Goal: Answer question/provide support

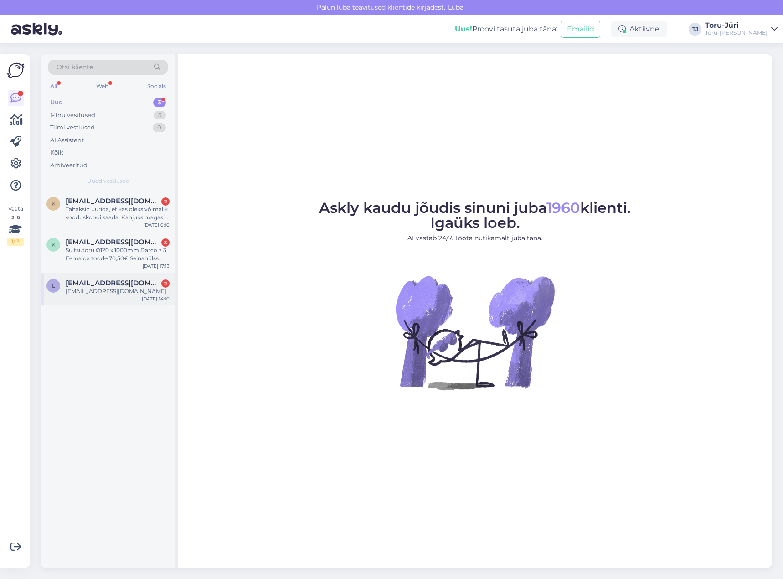
click at [120, 282] on div "[EMAIL_ADDRESS][DOMAIN_NAME] 2" at bounding box center [118, 283] width 104 height 8
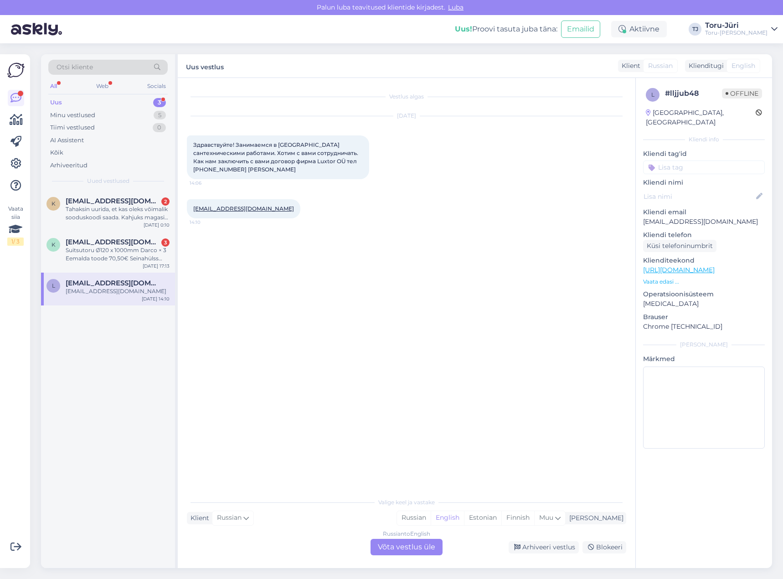
click at [385, 546] on div "Russian to English Võta vestlus üle" at bounding box center [406, 547] width 72 height 16
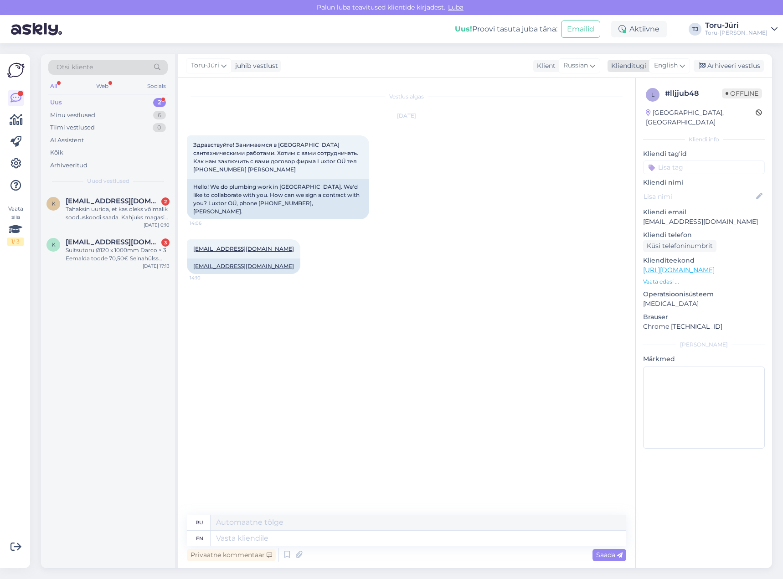
click at [682, 69] on icon at bounding box center [681, 66] width 5 height 10
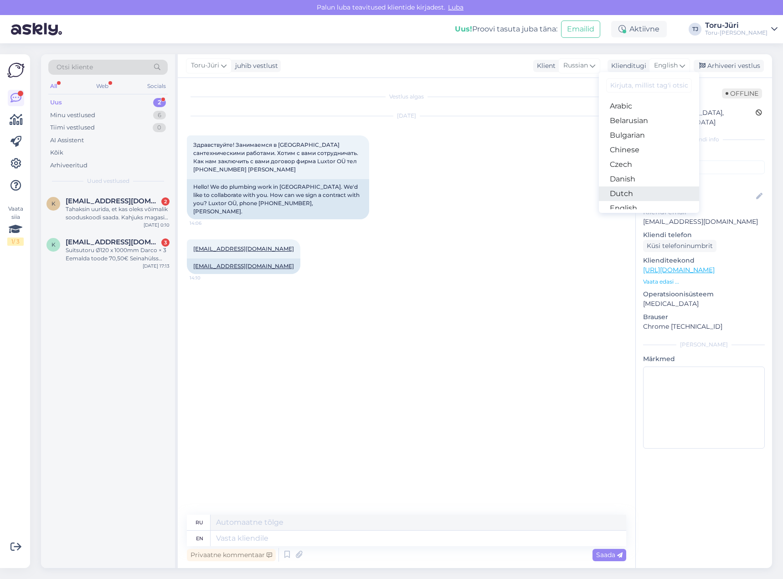
scroll to position [46, 0]
click at [654, 181] on link "Estonian" at bounding box center [649, 177] width 100 height 15
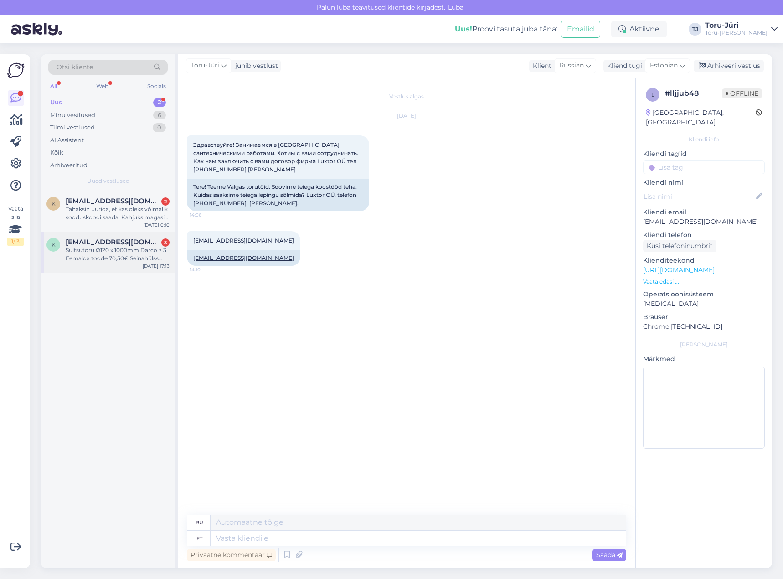
click at [125, 254] on div "Suitsutoru Ø120 x 1000mm Darco × 3 Eemalda toode 70,50€ Seinahülss Ø120mm × 1 E…" at bounding box center [118, 254] width 104 height 16
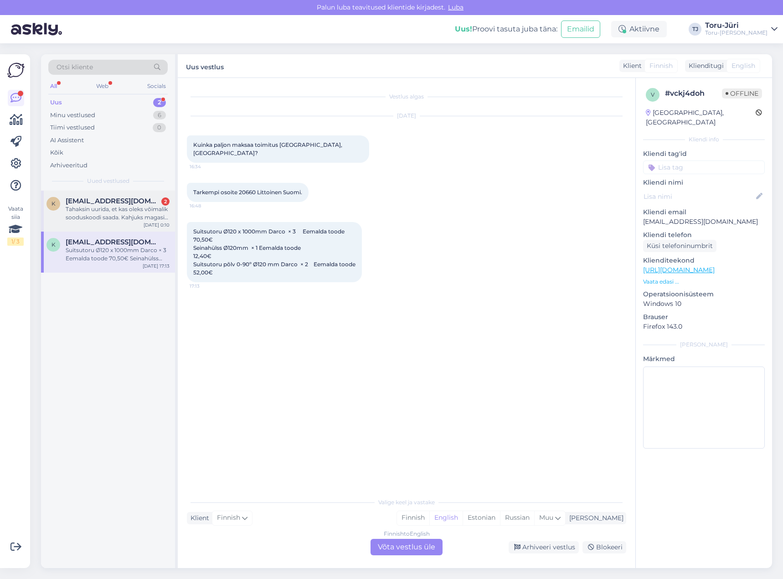
click at [117, 215] on div "Tahaksin uurida, et kas oleks võimalik sooduskoodi saada. Kahjuks magasin e-sma…" at bounding box center [118, 213] width 104 height 16
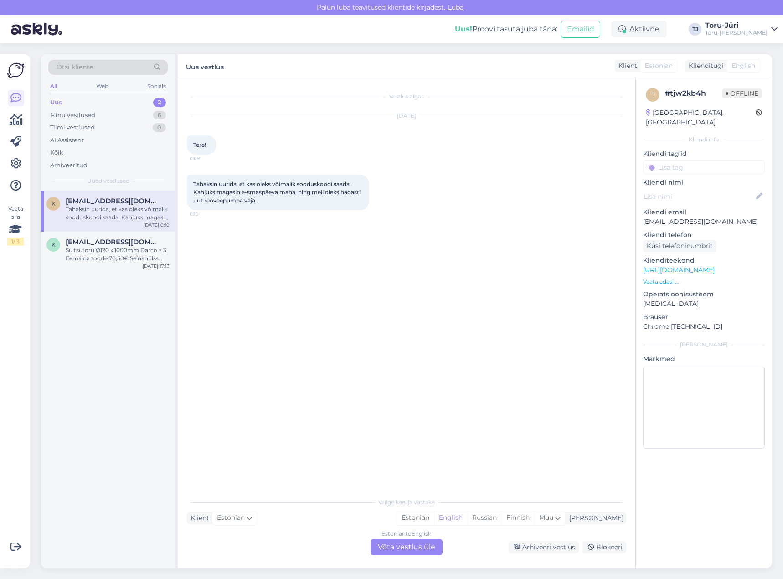
click at [122, 101] on div "Uus 2" at bounding box center [107, 102] width 119 height 13
click at [399, 544] on div "Estonian to English Võta vestlus üle" at bounding box center [406, 547] width 72 height 16
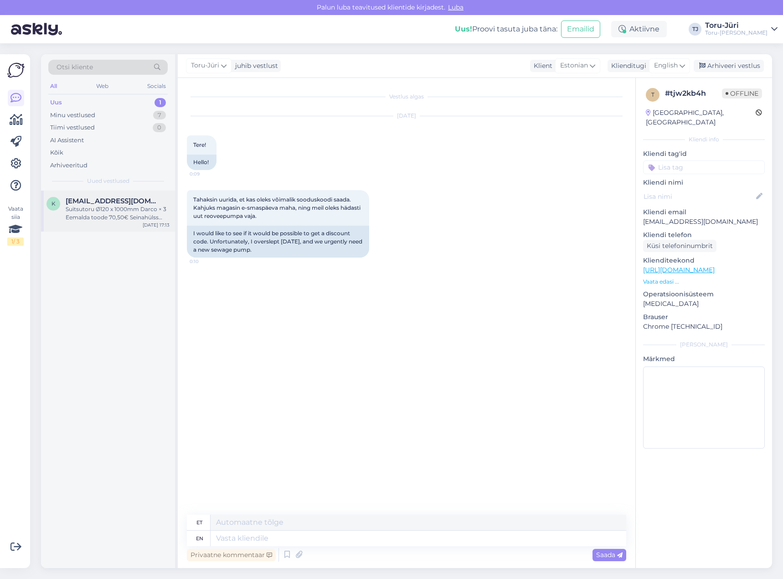
click at [119, 203] on span "[EMAIL_ADDRESS][DOMAIN_NAME]" at bounding box center [113, 201] width 95 height 8
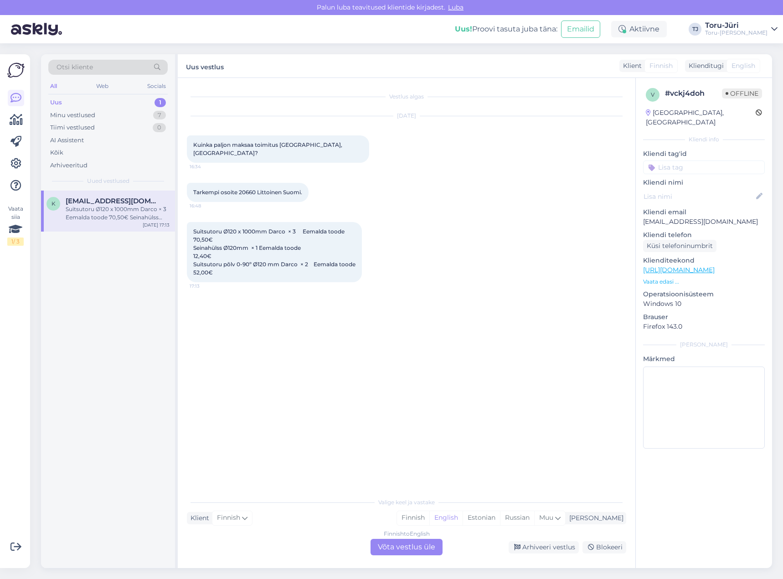
click at [417, 550] on div "Finnish to English Võta vestlus üle" at bounding box center [406, 547] width 72 height 16
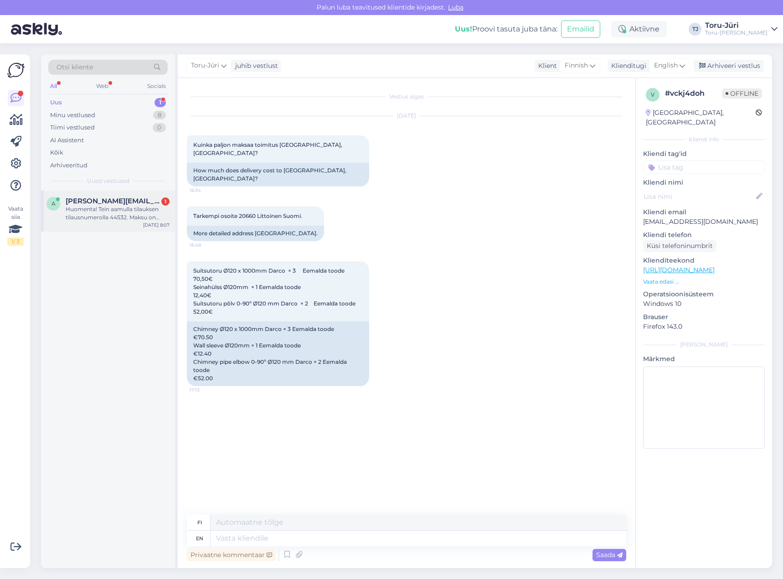
click at [127, 218] on div "Huomenta! Tein aamulla tilauksen tilausnumerolla 44532. Maksu on mennyt läpi mu…" at bounding box center [118, 213] width 104 height 16
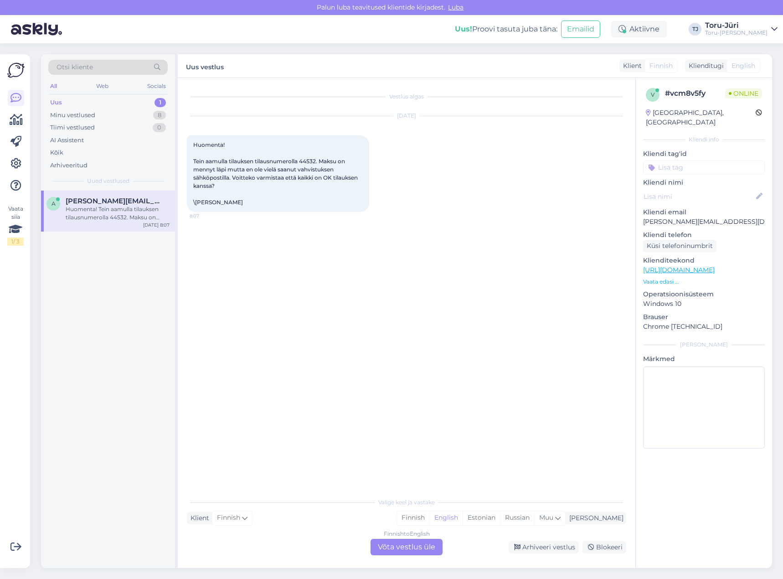
click at [424, 550] on div "Finnish to English Võta vestlus üle" at bounding box center [406, 547] width 72 height 16
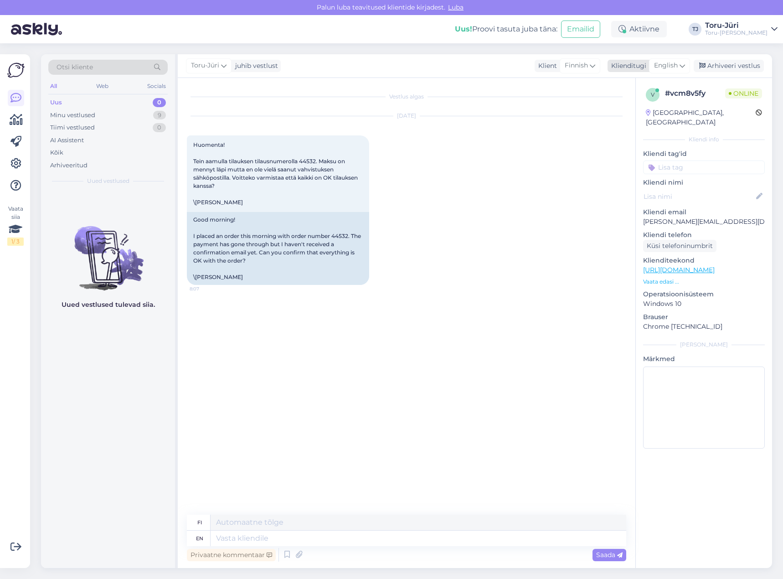
click at [683, 71] on icon at bounding box center [681, 66] width 5 height 10
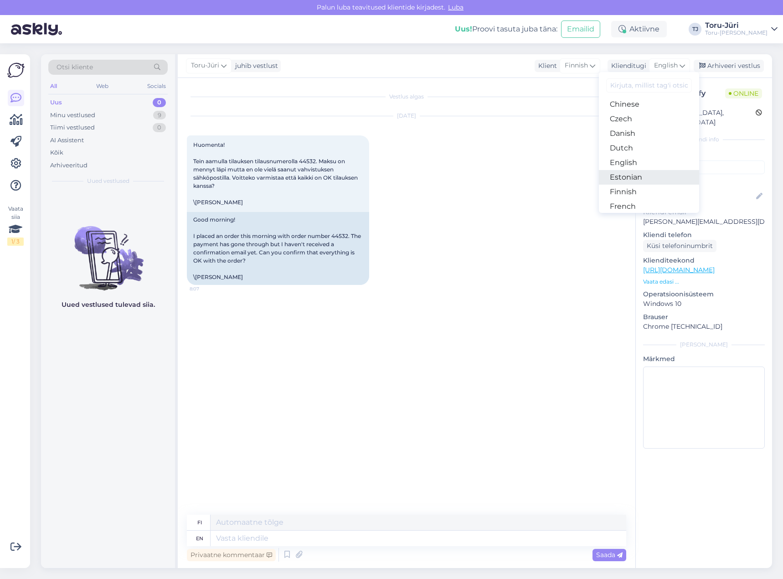
click at [641, 174] on link "Estonian" at bounding box center [649, 177] width 100 height 15
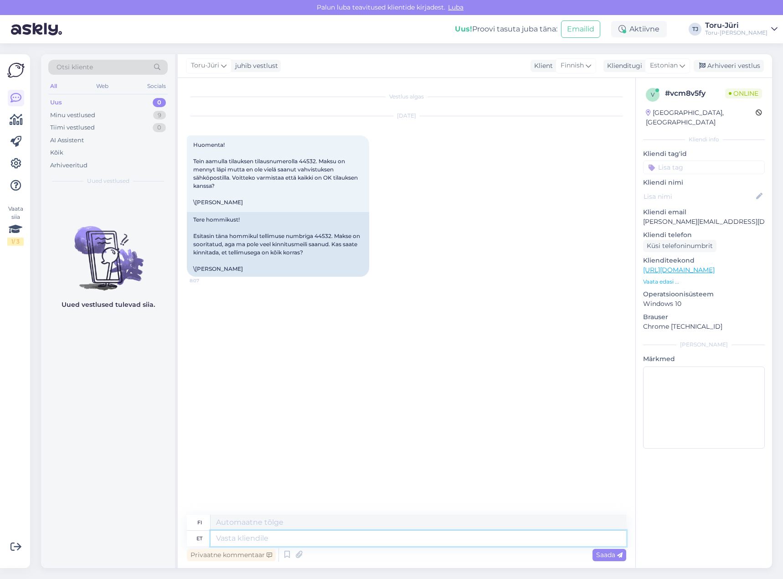
click at [336, 534] on textarea at bounding box center [419, 537] width 416 height 15
type textarea "Tere!"
type textarea "Hei!"
type textarea "Tere! Kohe"
type textarea "Hei! Heti"
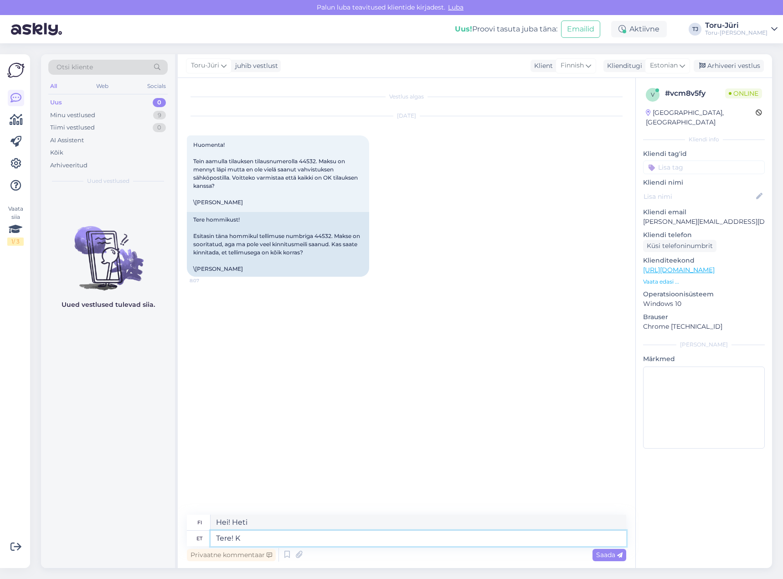
type textarea "Tere!"
type textarea "Hei!"
type textarea "Tere! Kohe va"
type textarea "Hei! Heti"
type textarea "Tere! Kohe vaatame"
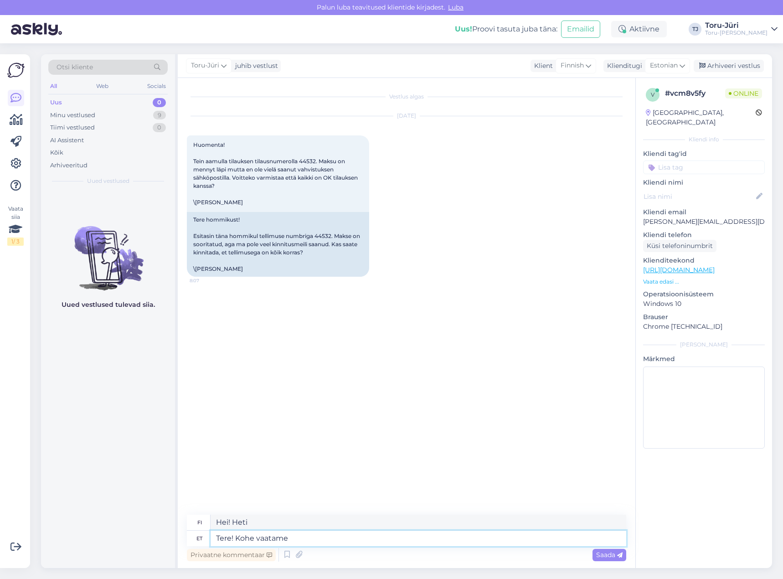
type textarea "Hei! Katsotaanpa nyt."
type textarea "Tere! Kohe vaatame üle"
type textarea "Hei! Tarkistamme asian heti."
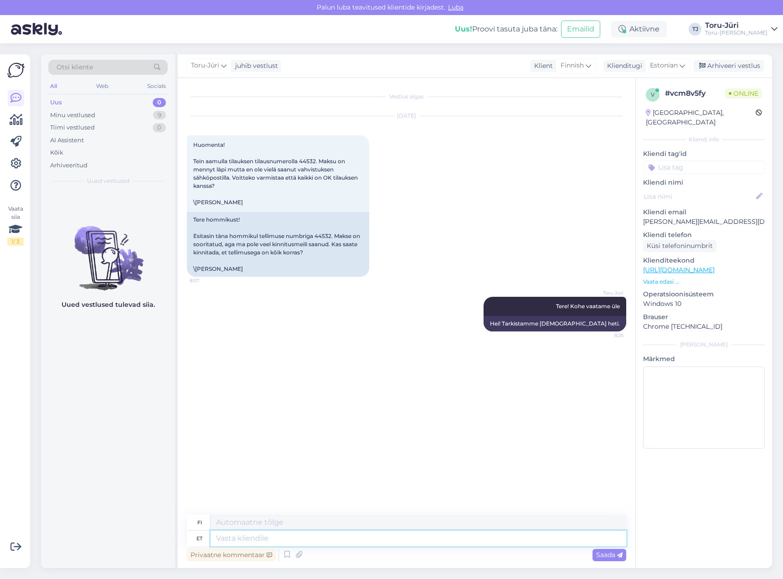
click at [336, 534] on textarea at bounding box center [419, 537] width 416 height 15
type textarea "Tellimusega"
type textarea "Tilauksesta"
type textarea "Tellimusega kõik kor"
type textarea "Kaikki tilauksesta"
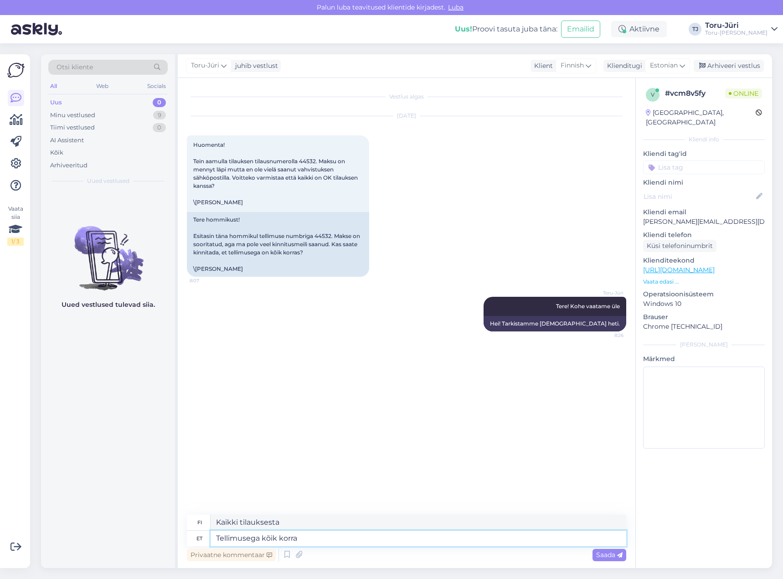
type textarea "Tellimusega kõik korras"
type textarea "Kaikki on tilauksen kanssa kunnossa."
type textarea "Tellimusega kõik korras,"
type textarea "Kaikki on tilauksen kanssa hyvin,"
type textarea "Tellimusega kõik korras, on"
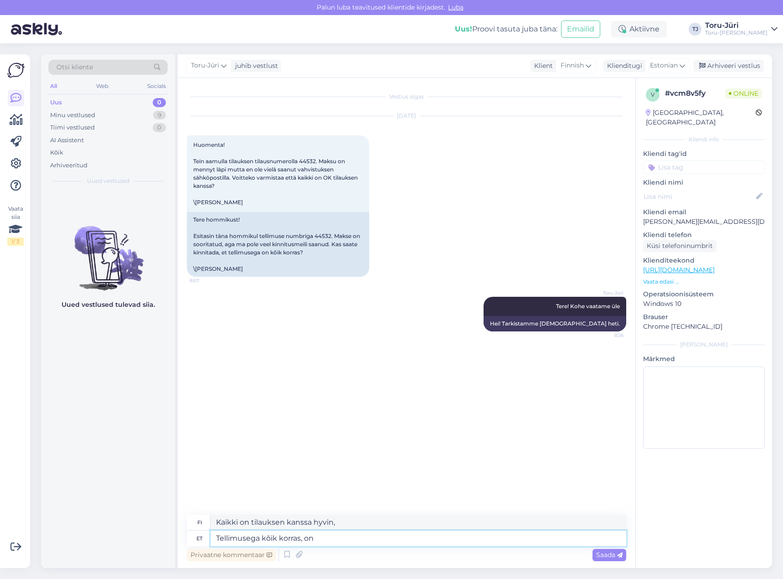
type textarea "Kaikki on tilauksen kanssa hyvin, kyllä"
type textarea "Tellimusega kõik korras, on hetkel"
type textarea "Kaikki on tilauksen kanssa hyvin, se on tällä hetkellä"
type textarea "Tellimusega kõik korras, on hetkel komplek"
type textarea "Kaikki on tilauksen kanssa kunnossa, se on tällä hetkellä valmis."
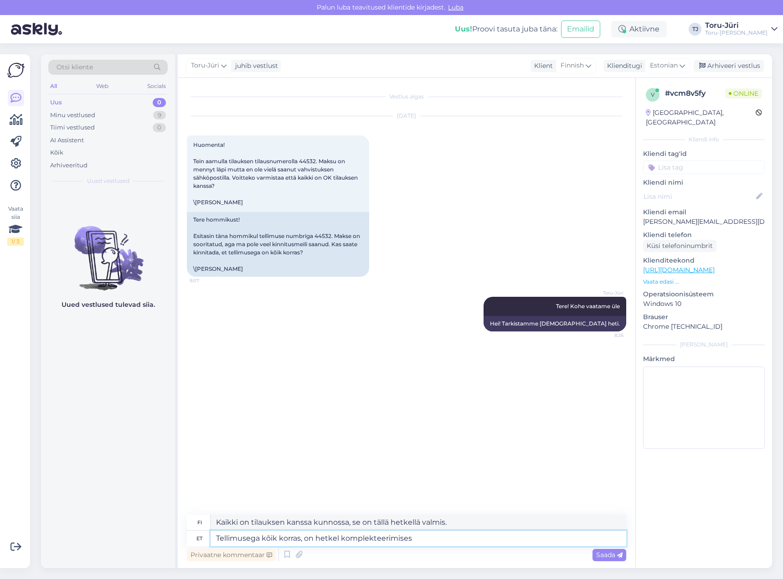
type textarea "Tellimusega kõik korras, on hetkel komplekteerimises."
type textarea "Kaikki on tilauksen kanssa kunnossa, sitä kootaan parhaillaan."
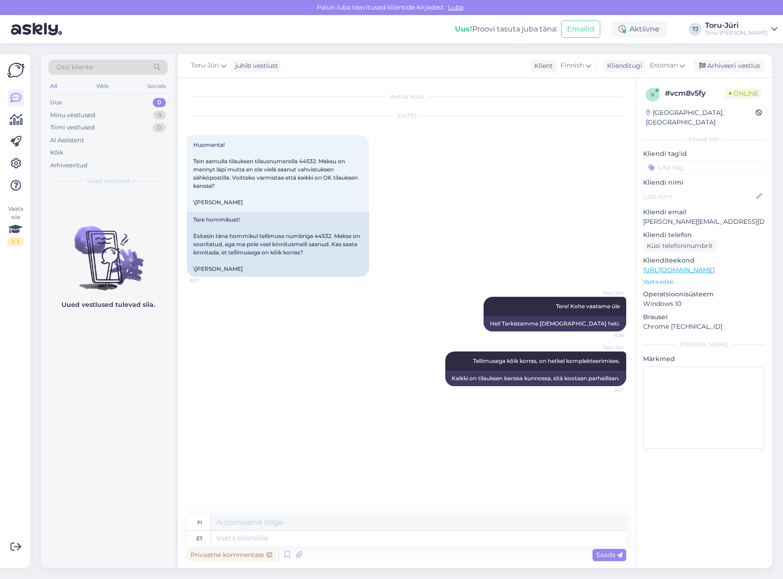
click at [367, 419] on div "Vestlus algas Sep 22 2025 Huomenta! Tein aamulla tilauksen tilausnumerolla 4453…" at bounding box center [410, 296] width 447 height 419
click at [387, 541] on textarea at bounding box center [419, 537] width 416 height 15
type textarea "Kõike"
type textarea "Kaikki"
type textarea "Kõike head"
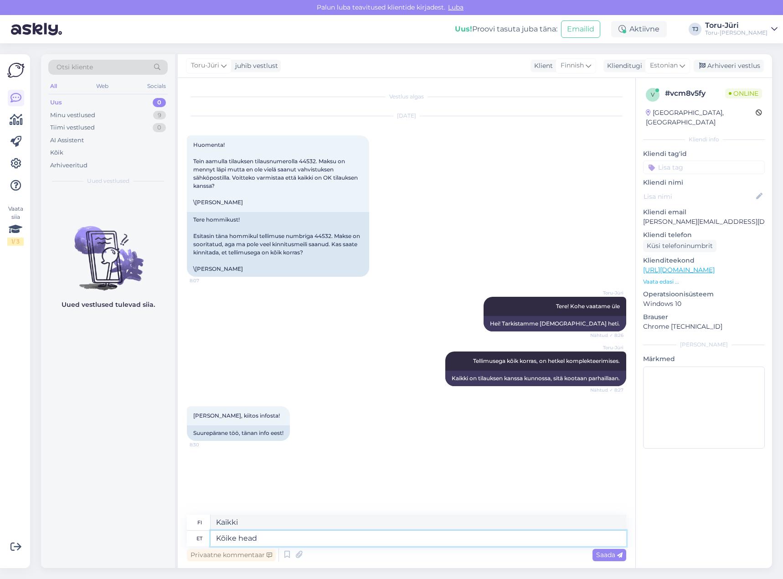
type textarea "Kaikkea hyvää"
